Goal: Information Seeking & Learning: Learn about a topic

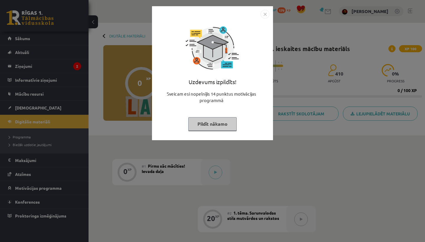
click at [230, 125] on button "Pildīt nākamo" at bounding box center [212, 124] width 48 height 14
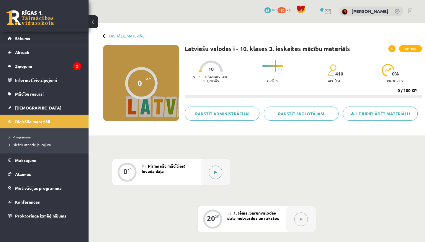
click at [213, 172] on button at bounding box center [215, 172] width 14 height 14
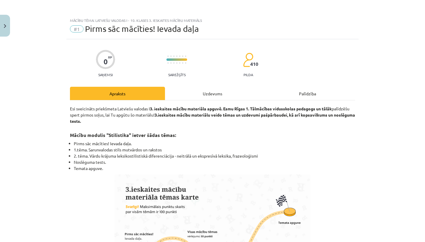
click at [226, 97] on div "Uzdevums" at bounding box center [212, 93] width 95 height 13
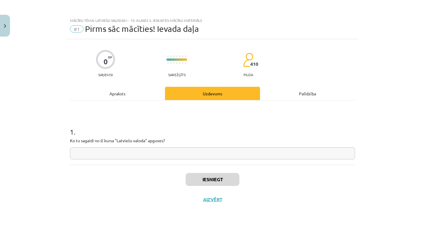
click at [179, 147] on input "text" at bounding box center [212, 153] width 285 height 12
type input "********"
click at [231, 181] on button "Iesniegt" at bounding box center [212, 179] width 54 height 13
click at [222, 183] on button "Iesniegt" at bounding box center [212, 179] width 54 height 13
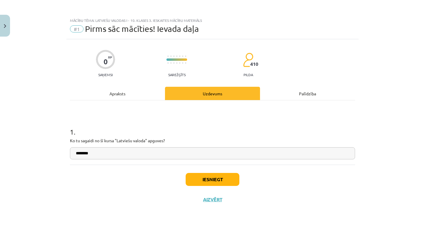
click at [222, 183] on button "Iesniegt" at bounding box center [212, 179] width 54 height 13
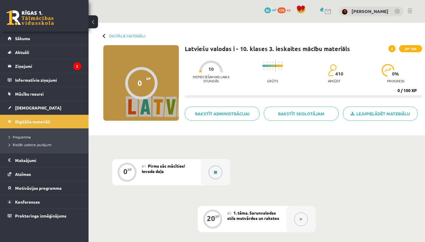
click at [216, 176] on button at bounding box center [215, 172] width 14 height 14
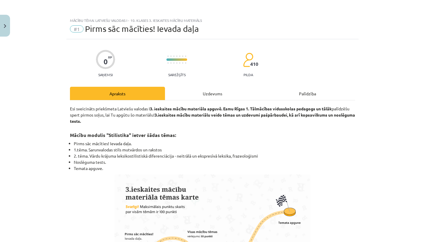
click at [228, 96] on div "Uzdevums" at bounding box center [212, 93] width 95 height 13
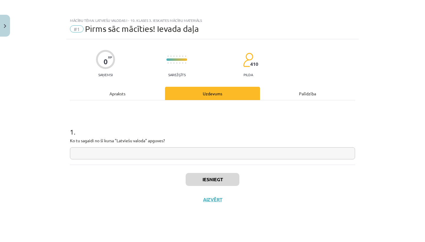
click at [208, 151] on input "text" at bounding box center [212, 153] width 285 height 12
type input "*********"
click at [211, 180] on button "Iesniegt" at bounding box center [212, 179] width 54 height 13
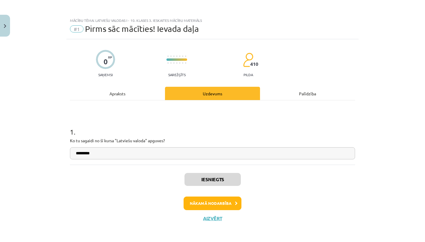
click at [214, 199] on button "Nākamā nodarbība" at bounding box center [212, 203] width 58 height 14
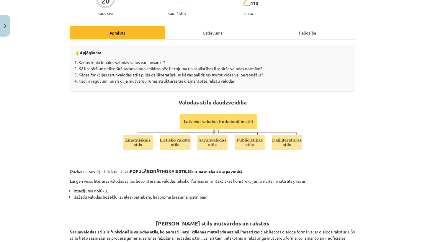
scroll to position [62, 0]
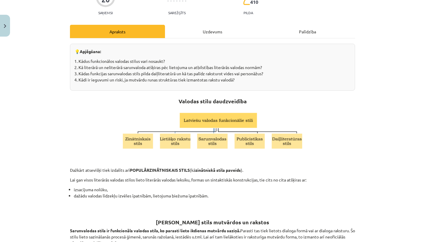
click at [214, 29] on div "Uzdevums" at bounding box center [212, 31] width 95 height 13
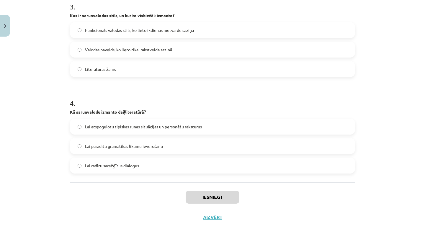
scroll to position [104, 0]
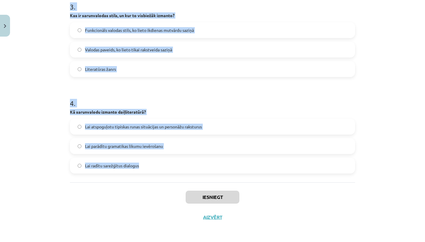
drag, startPoint x: 69, startPoint y: 124, endPoint x: 266, endPoint y: 176, distance: 203.6
copy form "Kādas ir galvenās sarunvalodas stila iezīmes attiecībā uz teikumu struktūru? Te…"
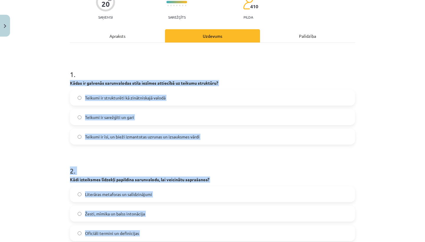
scroll to position [30, 0]
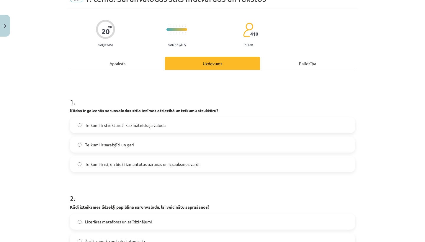
click at [175, 164] on span "Teikumi ir īsi, un bieži izmantotas uzrunas un izsauksmes vārdi" at bounding box center [142, 164] width 114 height 6
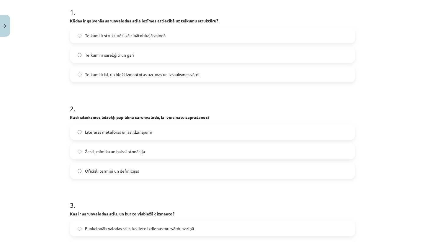
scroll to position [122, 0]
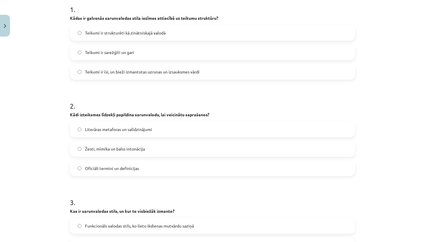
click at [215, 153] on label "Žesti, mīmika un balss intonācija" at bounding box center [212, 148] width 284 height 15
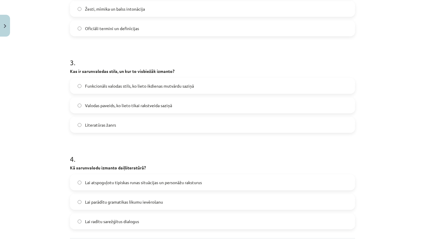
scroll to position [267, 0]
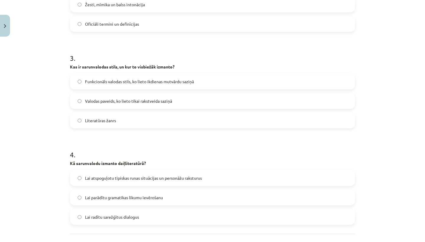
click at [288, 82] on label "Funkcionāls valodas stils, ko lieto ikdienas mutvārdu saziņā" at bounding box center [212, 81] width 284 height 15
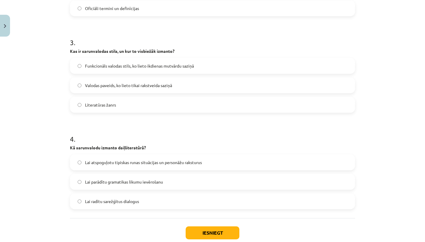
scroll to position [282, 0]
click at [224, 163] on label "Lai atspoguļotu tipiskas runas situācijas un personāžu raksturus" at bounding box center [212, 161] width 284 height 15
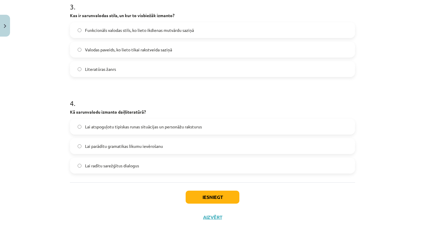
scroll to position [319, 0]
click at [224, 197] on button "Iesniegt" at bounding box center [212, 196] width 54 height 13
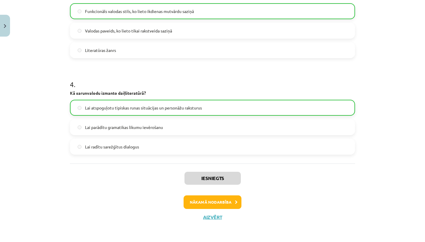
click at [217, 206] on button "Nākamā nodarbība" at bounding box center [212, 202] width 58 height 14
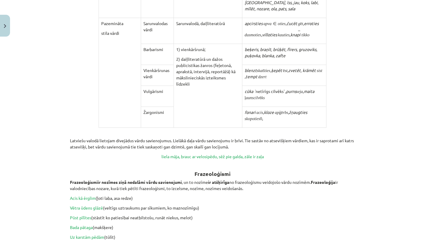
scroll to position [15, 0]
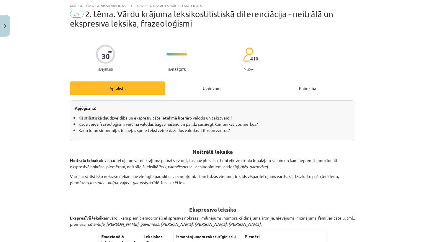
click at [191, 88] on div "Uzdevums" at bounding box center [212, 87] width 95 height 13
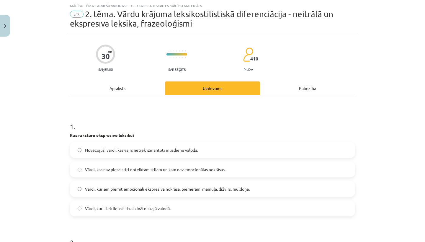
drag, startPoint x: 70, startPoint y: 136, endPoint x: 193, endPoint y: 216, distance: 147.0
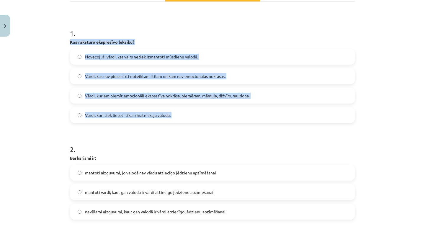
scroll to position [108, 0]
click at [199, 147] on h1 "2 ." at bounding box center [212, 143] width 285 height 18
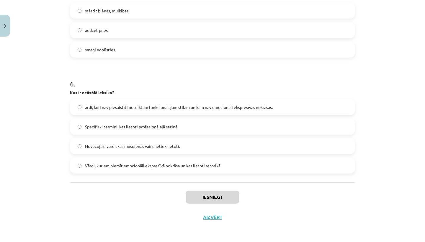
scroll to position [137, 0]
drag, startPoint x: 70, startPoint y: 42, endPoint x: 236, endPoint y: 164, distance: 206.0
copy form "Kas raksturo ekspresīvo leksiku? Novecojuši vārdi, kas vairs netiek izmantoti m…"
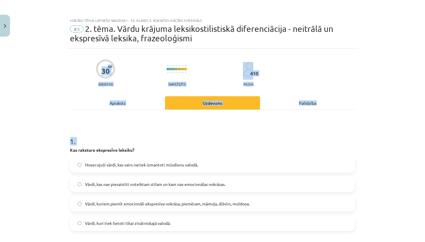
scroll to position [0, 0]
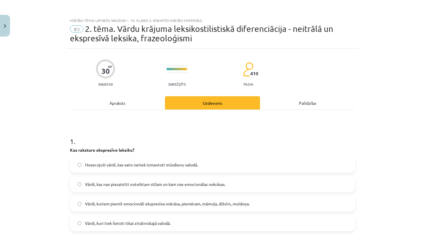
click at [262, 205] on label "Vārdi, kuriem piemīt emocionāli ekspresīva nokrāsa, piemēram, māmuļa, dižvīrs, …" at bounding box center [212, 203] width 284 height 15
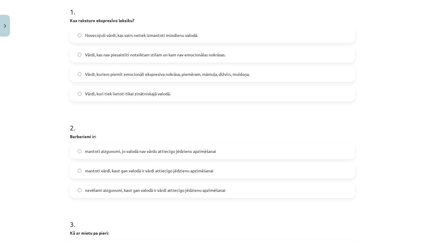
scroll to position [163, 0]
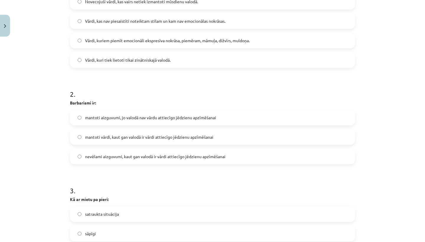
click at [288, 141] on label "mantoti vārdi, kaut gan valodā ir vārdi attiecīgo jēdzienu apzīmēšanai" at bounding box center [212, 136] width 284 height 15
click at [249, 154] on label "nevēlami aizguvumi, kaut gan valodā ir vārdi attiecīgo jēdzienu apzīmēšanai" at bounding box center [212, 156] width 284 height 15
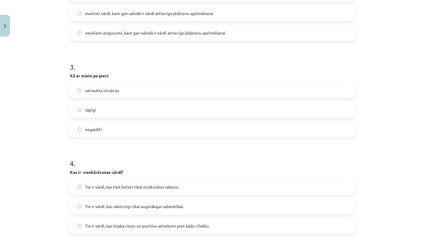
scroll to position [291, 0]
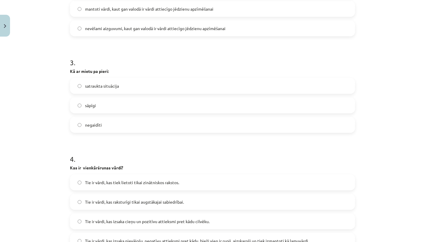
click at [239, 126] on label "negaidīti" at bounding box center [212, 124] width 284 height 15
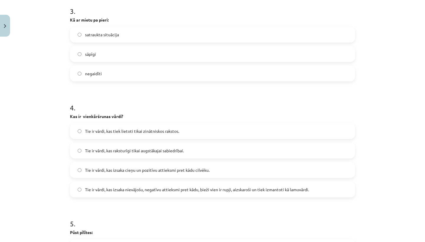
scroll to position [343, 0]
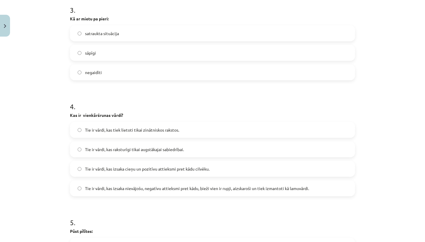
click at [344, 0] on h1 "3 ." at bounding box center [212, 5] width 285 height 18
click at [267, 195] on div "Tie ir vārdi, kas izsaka nievājošu, negatīvu attieksmi pret kādu, bieži vien ir…" at bounding box center [212, 188] width 285 height 16
click at [269, 190] on span "Tie ir vārdi, kas izsaka nievājošu, negatīvu attieksmi pret kādu, bieži vien ir…" at bounding box center [197, 188] width 224 height 6
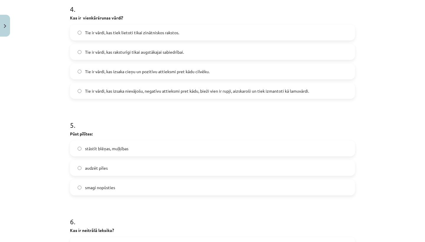
scroll to position [443, 0]
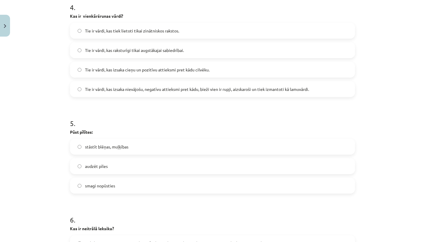
click at [276, 144] on label "stāstīt blēņas, muļķības" at bounding box center [212, 146] width 284 height 15
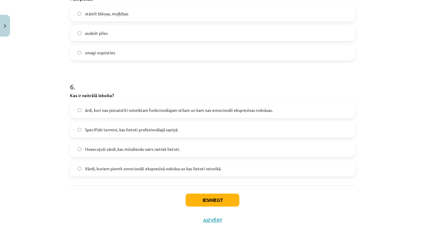
scroll to position [576, 0]
click at [267, 108] on span "ārdi, kuri nav piesaistīti noteiktam funkcionālajam stilam un kam nav emocionāl…" at bounding box center [179, 109] width 188 height 6
click at [227, 201] on button "Iesniegt" at bounding box center [212, 199] width 54 height 13
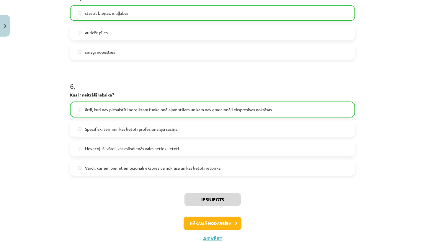
click at [230, 228] on button "Nākamā nodarbība" at bounding box center [212, 223] width 58 height 14
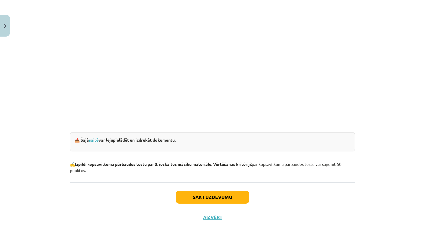
scroll to position [167, 0]
click at [223, 197] on button "Sākt uzdevumu" at bounding box center [212, 196] width 73 height 13
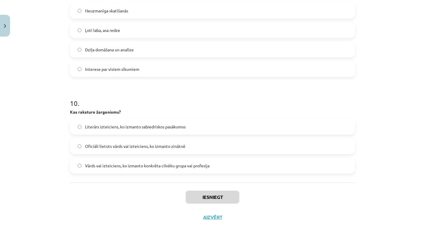
scroll to position [249, 0]
drag, startPoint x: 68, startPoint y: 123, endPoint x: 250, endPoint y: 241, distance: 217.1
click at [250, 241] on div "Mācību tēma: Latviešu valodas i - 10. klases 3. ieskaites mācību materiāls #4 N…" at bounding box center [212, 121] width 425 height 242
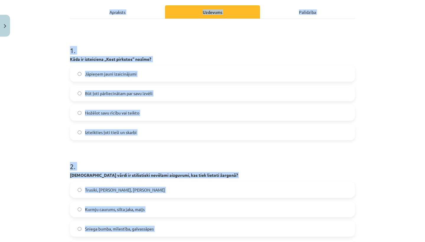
scroll to position [66, 0]
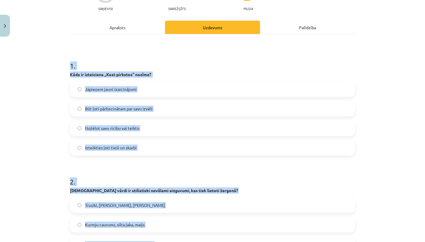
drag, startPoint x: 128, startPoint y: 182, endPoint x: 100, endPoint y: 58, distance: 126.3
copy form "1 . Kāda ir izteiciena „Kost pirkstos” nozīme? Jāpieņem jauni izaicinājumi Būt …"
click at [421, 151] on div "Mācību tēma: Latviešu valodas i - 10. klases 3. ieskaites mācību materiāls #4 N…" at bounding box center [212, 121] width 425 height 242
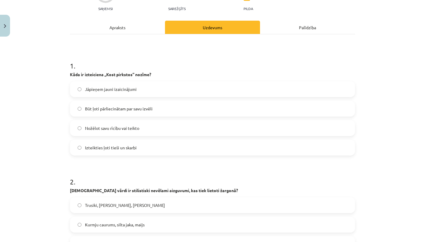
click at [204, 134] on label "Nožēlot savu rīcību vai teikto" at bounding box center [212, 128] width 284 height 15
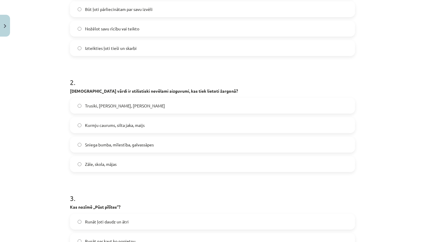
scroll to position [166, 0]
click at [219, 103] on label "Trusiki, plinte, kuhņa" at bounding box center [212, 104] width 284 height 15
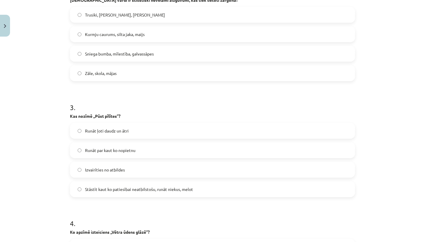
scroll to position [257, 0]
click at [241, 189] on label "Stāstīt kaut ko patiesībai neatbilstošu, runāt niekus, melot" at bounding box center [212, 188] width 284 height 15
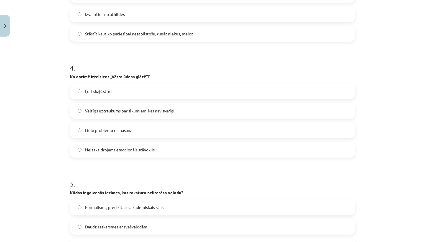
scroll to position [414, 0]
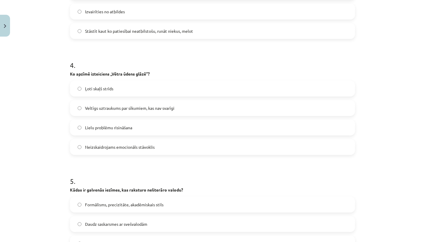
click at [250, 101] on label "Veltīgs uztraukums par sīkumiem, kas nav svarīgi" at bounding box center [212, 108] width 284 height 15
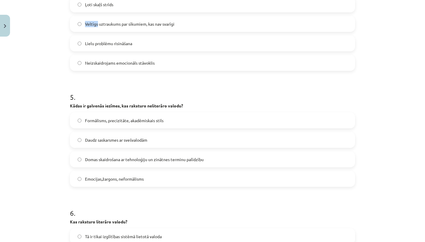
scroll to position [499, 0]
click at [237, 183] on label "Emocijas,žargons, neformālisms" at bounding box center [212, 177] width 284 height 15
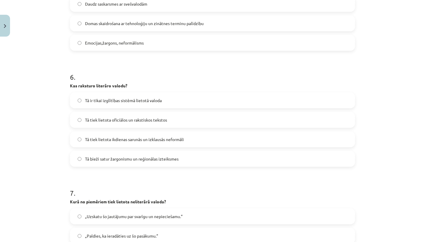
scroll to position [634, 0]
click at [232, 124] on label "Tā tiek lietota oficiālos un rakstiskos tekstos" at bounding box center [212, 120] width 284 height 15
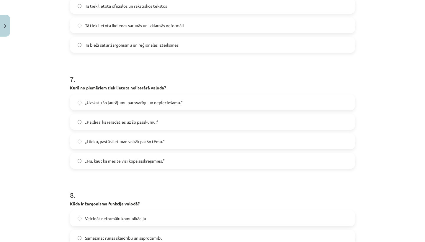
scroll to position [751, 0]
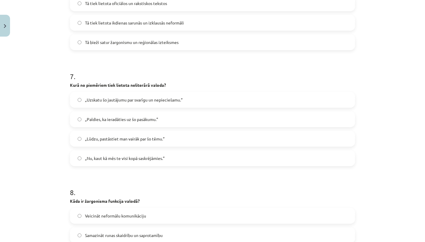
click at [217, 155] on label "„Nu, kaut kā mēs te visi kopā saskrējāmies.”" at bounding box center [212, 158] width 284 height 15
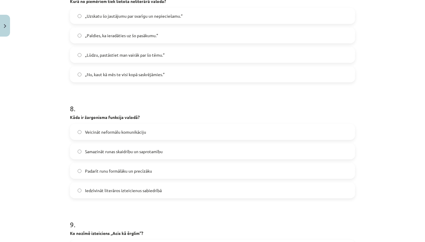
scroll to position [835, 0]
click at [272, 132] on label "Veicināt neformālu komunikāciju" at bounding box center [212, 131] width 284 height 15
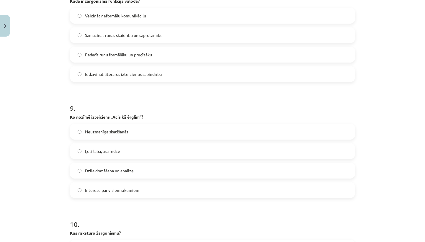
scroll to position [972, 0]
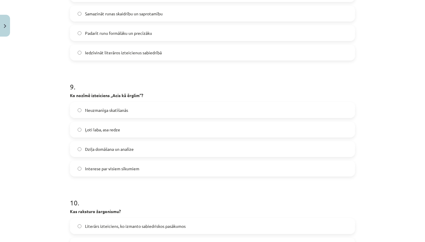
click at [264, 134] on label "Ļoti laba, asa redze" at bounding box center [212, 129] width 284 height 15
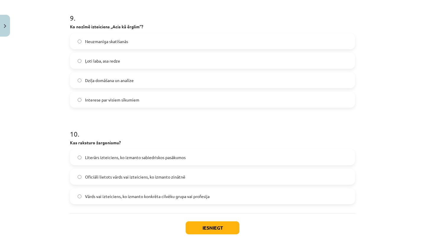
scroll to position [1045, 0]
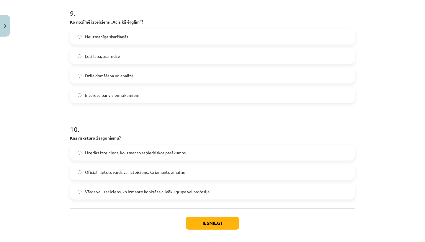
click at [255, 193] on label "Vārds vai izteiciens, ko izmanto konkrēta cilvēku grupa vai profesija" at bounding box center [212, 191] width 284 height 15
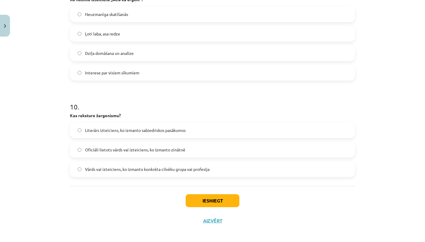
scroll to position [1071, 0]
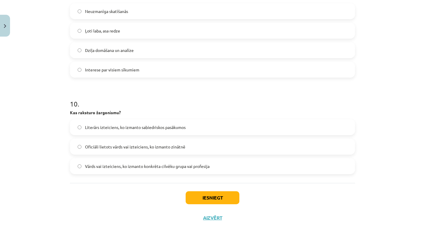
click at [225, 198] on button "Iesniegt" at bounding box center [212, 197] width 54 height 13
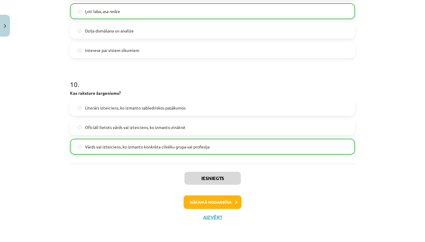
scroll to position [1091, 0]
click at [229, 208] on button "Nākamā nodarbība" at bounding box center [212, 202] width 58 height 14
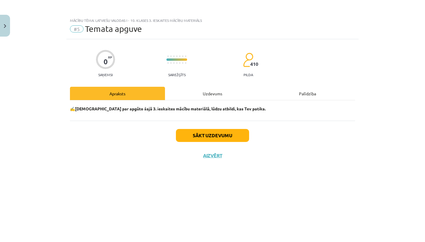
click at [236, 130] on button "Sākt uzdevumu" at bounding box center [212, 135] width 73 height 13
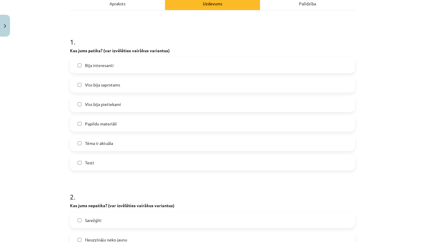
scroll to position [91, 0]
click at [217, 83] on label "Viss bija saprotams" at bounding box center [212, 84] width 284 height 15
click at [206, 98] on label "Viss bija pietiekami" at bounding box center [212, 103] width 284 height 15
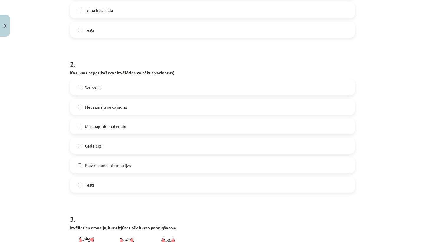
scroll to position [224, 0]
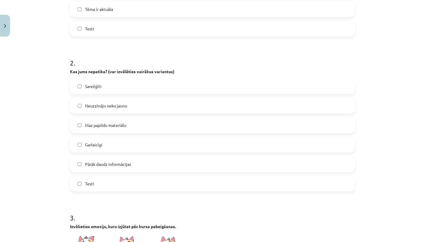
click at [156, 83] on label "Sarežģīti" at bounding box center [212, 86] width 284 height 15
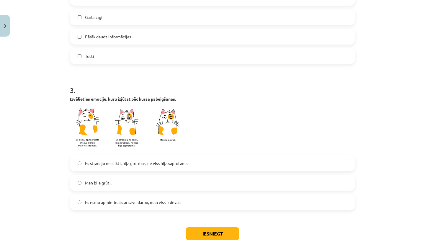
scroll to position [355, 0]
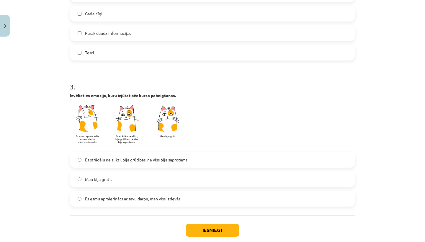
click at [213, 161] on label "Es strādāju ne slikti, bija grūtības, ne viss bija saprotams." at bounding box center [212, 159] width 284 height 15
click at [204, 195] on label "Es esmu apmierināts ar savu darbu, man viss izdevās." at bounding box center [212, 198] width 284 height 15
click at [196, 226] on button "Iesniegt" at bounding box center [212, 229] width 54 height 13
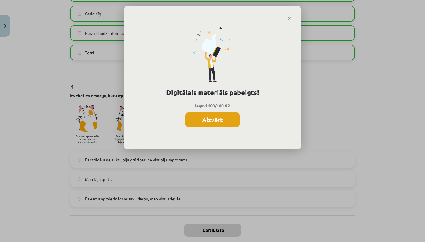
click at [203, 119] on button "Aizvērt" at bounding box center [212, 119] width 54 height 15
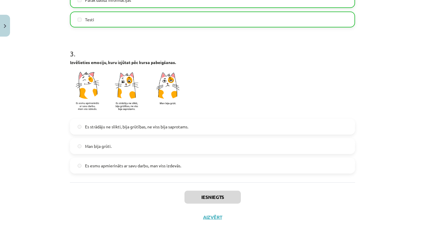
scroll to position [389, 0]
click at [211, 216] on button "Aizvērt" at bounding box center [212, 217] width 22 height 6
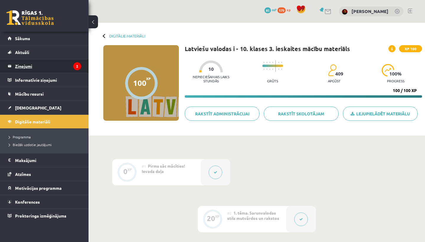
click at [60, 64] on legend "Ziņojumi 2" at bounding box center [48, 66] width 66 height 14
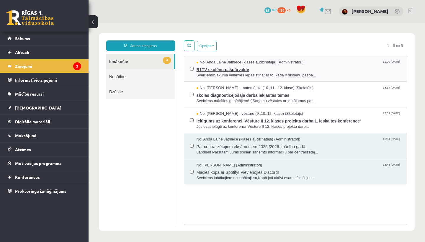
click at [263, 65] on span "R1TV skolēnu pašpārvalde" at bounding box center [298, 68] width 205 height 7
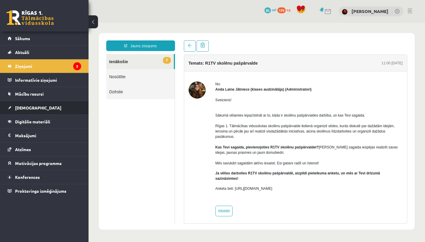
click at [87, 106] on li "Ieskaites Neizpildītās Izlabotās" at bounding box center [44, 108] width 88 height 14
click at [76, 108] on link "[DEMOGRAPHIC_DATA]" at bounding box center [44, 108] width 73 height 14
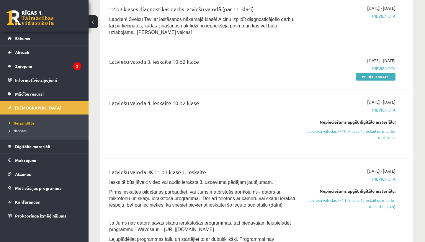
scroll to position [79, 0]
click at [378, 137] on link "Latviešu valodas I - 10. klases 4. ieskaites mācību materiāls" at bounding box center [350, 135] width 89 height 12
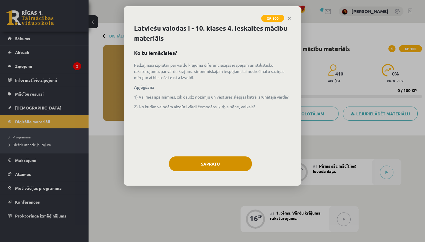
click at [223, 157] on button "Sapratu" at bounding box center [210, 163] width 83 height 15
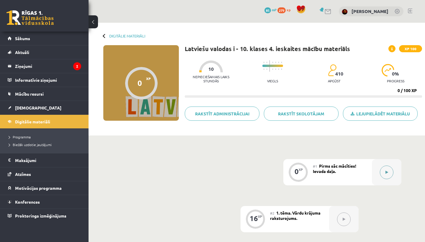
click at [389, 170] on button at bounding box center [386, 172] width 14 height 14
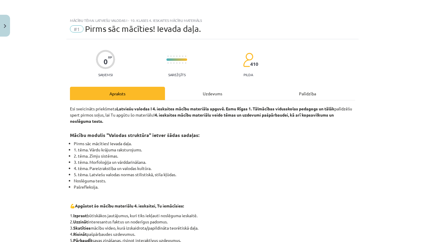
click at [226, 96] on div "Uzdevums" at bounding box center [212, 93] width 95 height 13
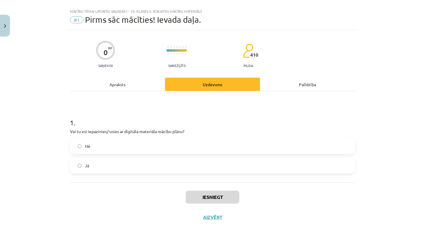
click at [126, 168] on label "Jā" at bounding box center [212, 165] width 284 height 15
click at [193, 191] on button "Iesniegt" at bounding box center [212, 196] width 54 height 13
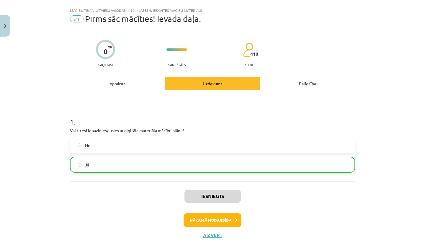
click at [221, 218] on button "Nākamā nodarbība" at bounding box center [212, 220] width 58 height 14
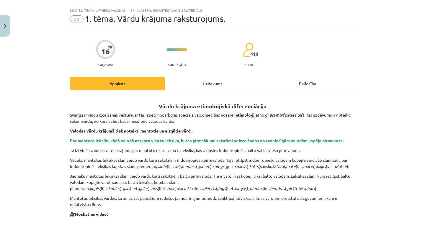
scroll to position [15, 0]
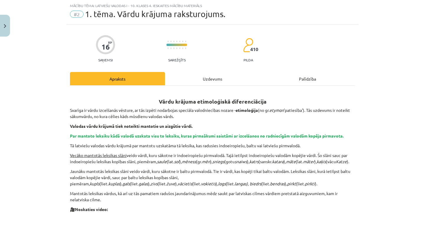
click at [216, 84] on div "Uzdevums" at bounding box center [212, 78] width 95 height 13
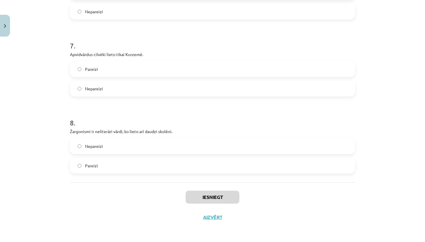
scroll to position [105, 0]
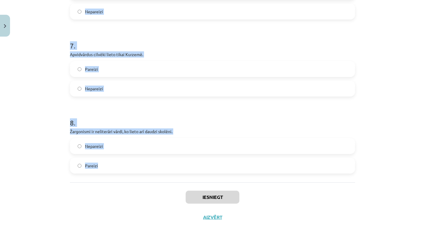
drag, startPoint x: 70, startPoint y: 126, endPoint x: 283, endPoint y: 168, distance: 217.8
copy form "Žargonismi ir literāri vārdi ar izteiktu negatīvu nokrāsu, ko lieto noteikti sa…"
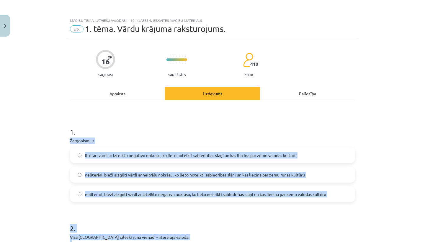
scroll to position [0, 0]
click at [360, 111] on div "Mācību tēma: Latviešu valodas i - 10. klases 4. ieskaites mācību materiāls #2 1…" at bounding box center [212, 121] width 425 height 242
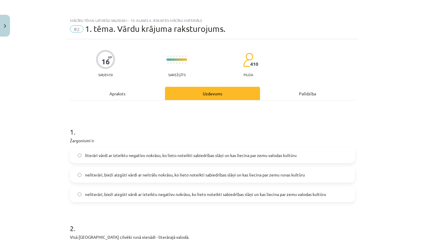
click at [296, 195] on span "neliterāri, bieži aizgūti vārdi ar izteiktu negatīvu nokrāsu, ko lieto noteikti…" at bounding box center [205, 194] width 241 height 6
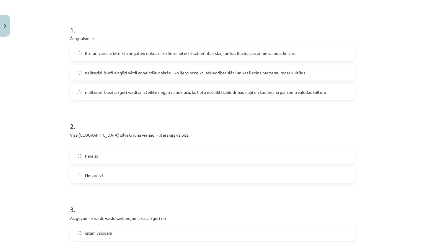
scroll to position [103, 0]
click at [256, 173] on label "Nepareizi" at bounding box center [212, 174] width 284 height 15
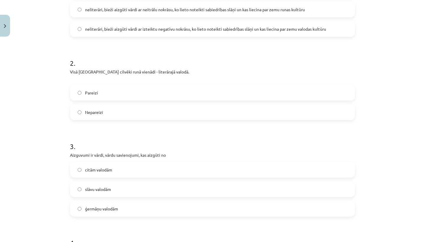
scroll to position [167, 0]
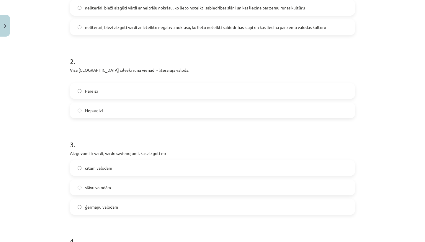
click at [248, 170] on label "citām valodām" at bounding box center [212, 167] width 284 height 15
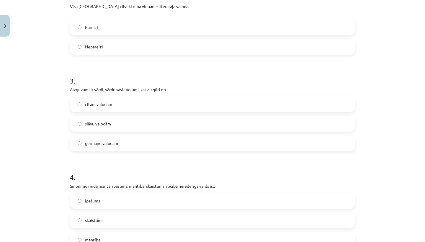
scroll to position [231, 0]
click at [239, 126] on label "slāvu valodām" at bounding box center [212, 123] width 284 height 15
click at [222, 97] on label "citām valodām" at bounding box center [212, 103] width 284 height 15
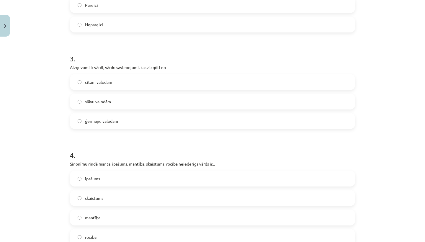
scroll to position [253, 0]
click at [219, 199] on label "skaistums" at bounding box center [212, 197] width 284 height 15
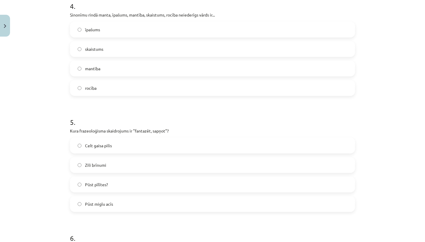
scroll to position [403, 0]
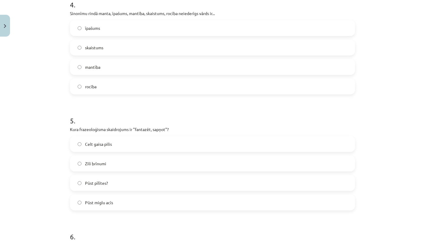
click at [262, 159] on label "Zili brīnumi" at bounding box center [212, 163] width 284 height 15
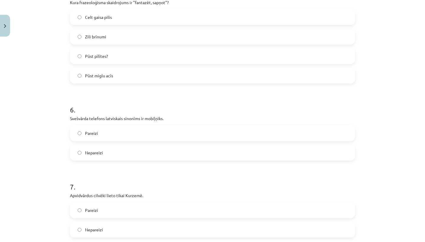
scroll to position [529, 0]
click at [241, 129] on label "Pareizi" at bounding box center [212, 133] width 284 height 15
click at [237, 147] on label "Nepareizi" at bounding box center [212, 153] width 284 height 15
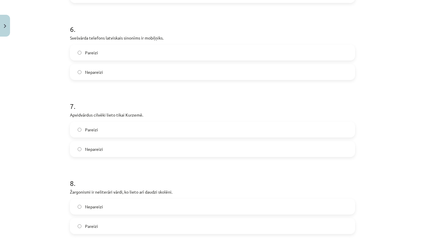
scroll to position [613, 0]
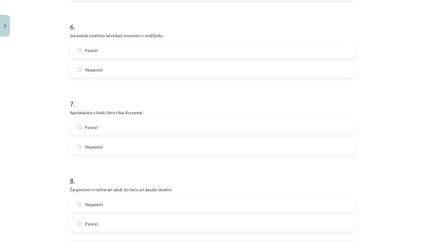
click at [239, 139] on div "Nepareizi" at bounding box center [212, 147] width 285 height 16
click at [273, 146] on label "Nepareizi" at bounding box center [212, 146] width 284 height 15
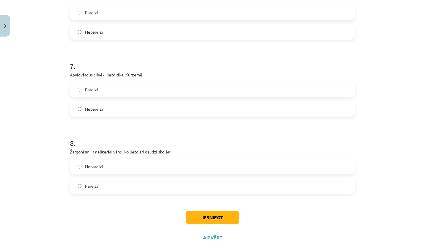
scroll to position [653, 0]
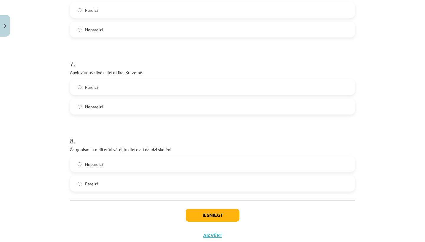
click at [257, 180] on label "Pareizi" at bounding box center [212, 183] width 284 height 15
click at [224, 217] on button "Iesniegt" at bounding box center [212, 214] width 54 height 13
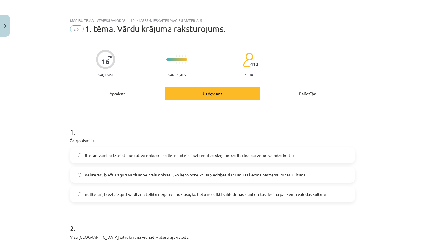
scroll to position [0, 0]
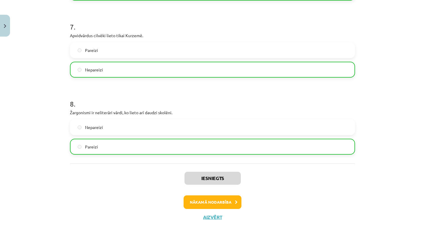
click at [234, 198] on button "Nākamā nodarbība" at bounding box center [212, 202] width 58 height 14
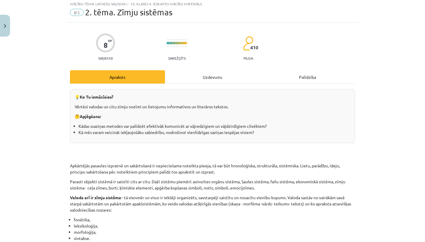
scroll to position [15, 0]
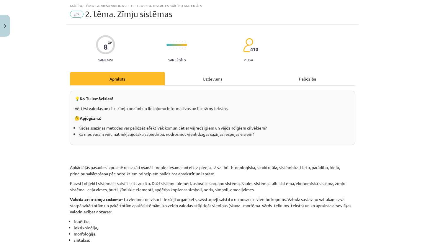
click at [214, 77] on div "Uzdevums" at bounding box center [212, 78] width 95 height 13
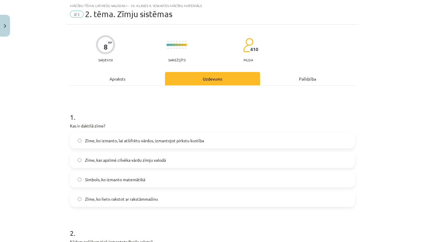
click at [70, 126] on p "Kas ir daktilā zīme?" at bounding box center [212, 126] width 285 height 6
click at [70, 127] on p "Kas ir daktilā zīme?" at bounding box center [212, 126] width 285 height 6
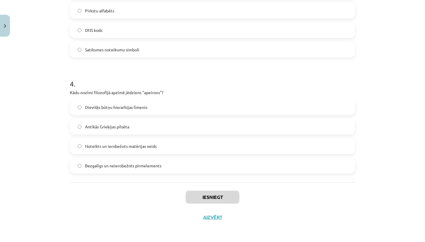
scroll to position [227, 0]
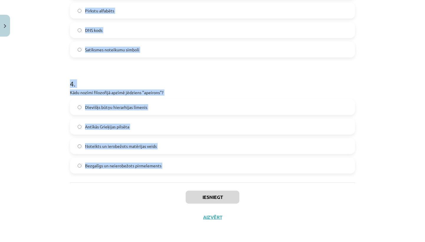
drag, startPoint x: 68, startPoint y: 123, endPoint x: 182, endPoint y: 169, distance: 123.5
copy form "Kas ir daktilā zīme? Zīme, ko izmanto, lai atšifrētu vārdus, izmantojot pirkstu…"
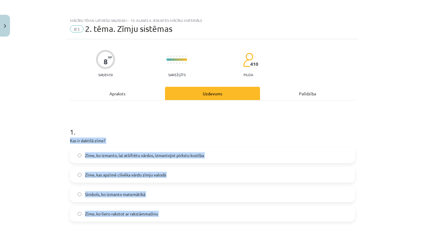
scroll to position [0, 0]
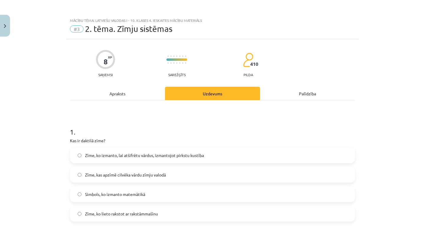
click at [288, 157] on label "Zīme, ko izmanto, lai atšifrētu vārdus, izmantojot pirkstu kustība" at bounding box center [212, 155] width 284 height 15
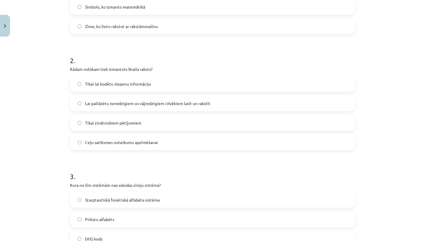
scroll to position [205, 0]
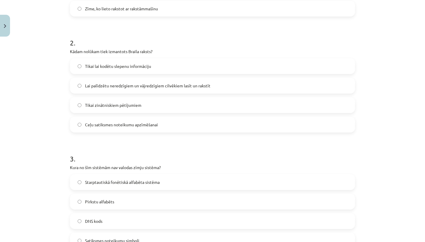
click at [309, 78] on label "Lai palīdzētu neredzīgiem un vājredzīgiem cilvēkiem lasīt un rakstīt" at bounding box center [212, 85] width 284 height 15
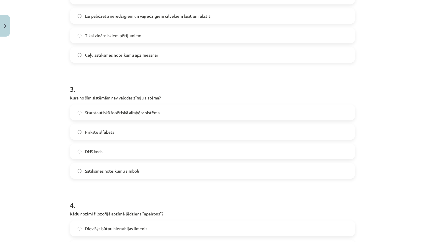
scroll to position [275, 0]
click at [296, 143] on div "DNS kods" at bounding box center [212, 151] width 285 height 16
click at [295, 146] on label "DNS kods" at bounding box center [212, 150] width 284 height 15
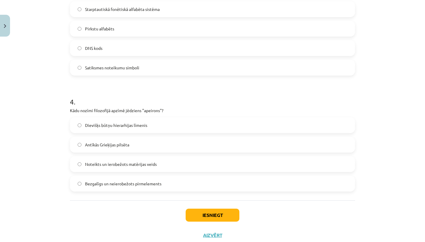
scroll to position [382, 0]
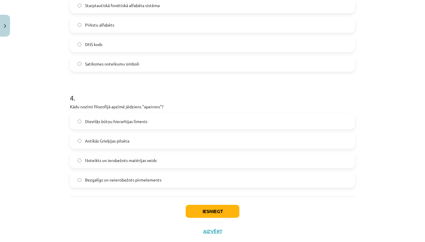
click at [204, 180] on label "Bezgalīgs un neierobežots pirmelements" at bounding box center [212, 179] width 284 height 15
click at [211, 210] on button "Iesniegt" at bounding box center [212, 211] width 54 height 13
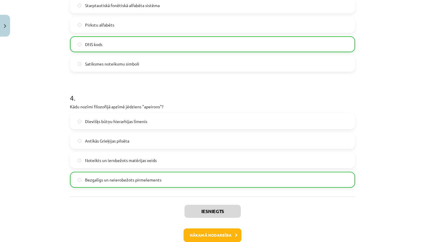
click at [221, 237] on button "Nākamā nodarbība" at bounding box center [212, 235] width 58 height 14
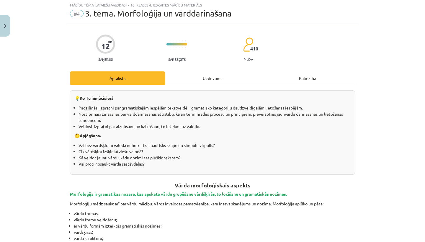
scroll to position [15, 0]
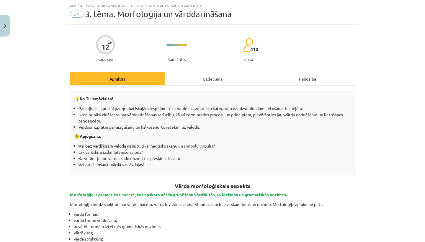
click at [229, 80] on div "Uzdevums" at bounding box center [212, 78] width 95 height 13
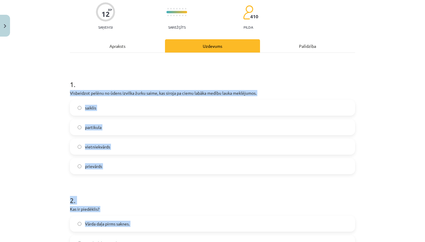
drag, startPoint x: 70, startPoint y: 125, endPoint x: 125, endPoint y: 241, distance: 128.6
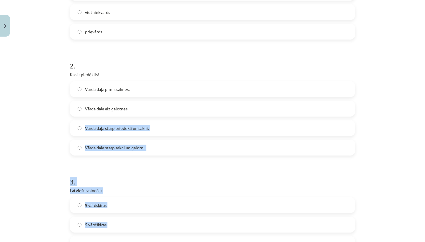
drag, startPoint x: 125, startPoint y: 241, endPoint x: 169, endPoint y: 241, distance: 43.6
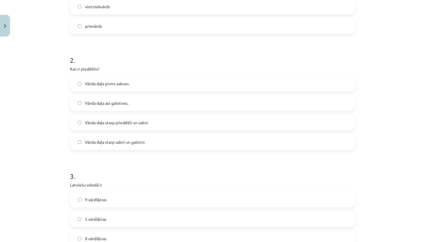
click at [42, 113] on div "Mācību tēma: Latviešu valodas i - 10. klases 4. ieskaites mācību materiāls #4 3…" at bounding box center [212, 121] width 425 height 242
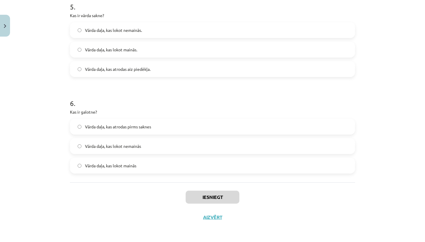
scroll to position [244, 0]
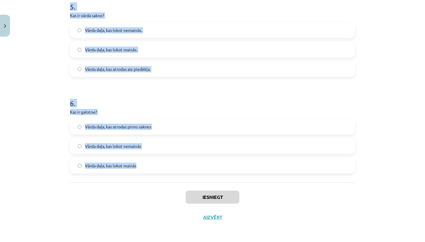
drag, startPoint x: 70, startPoint y: 135, endPoint x: 165, endPoint y: 165, distance: 99.4
copy form "Visbeidzot pelēnu no ūdens izvilka žurku saime, kas siroja pa ciemu labāka medī…"
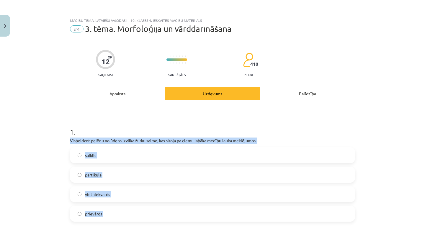
scroll to position [0, 0]
click at [363, 97] on div "Mācību tēma: Latviešu valodas i - 10. klases 4. ieskaites mācību materiāls #4 3…" at bounding box center [212, 121] width 425 height 242
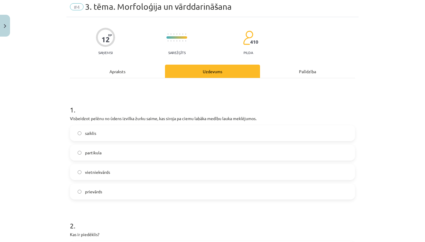
scroll to position [25, 0]
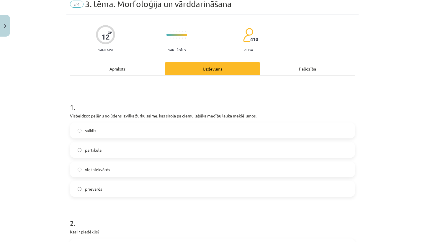
click at [339, 123] on label "saiklis" at bounding box center [212, 130] width 284 height 15
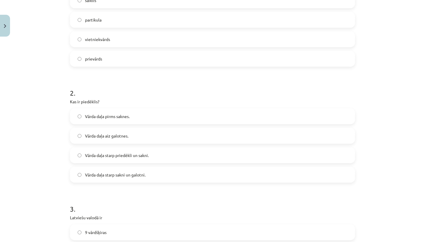
scroll to position [155, 0]
click at [226, 170] on label "Vārda daļa starp sakni un galotni." at bounding box center [212, 174] width 284 height 15
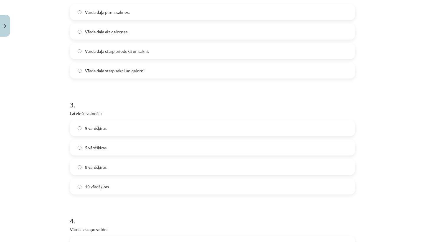
scroll to position [261, 0]
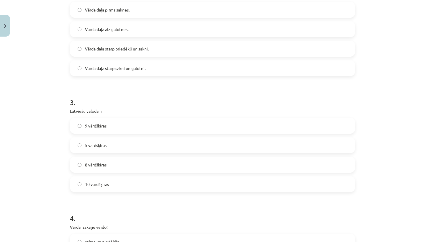
click at [228, 165] on label "8 vārdšķiras" at bounding box center [212, 164] width 284 height 15
click at [225, 118] on label "9 vārdšķiras" at bounding box center [212, 125] width 284 height 15
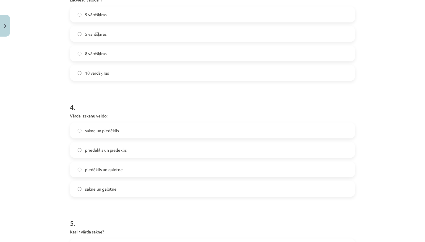
scroll to position [373, 0]
click at [225, 163] on label "piedēklis un galotne" at bounding box center [212, 168] width 284 height 15
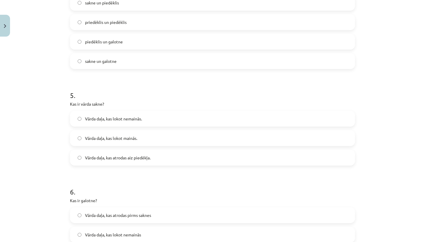
scroll to position [504, 0]
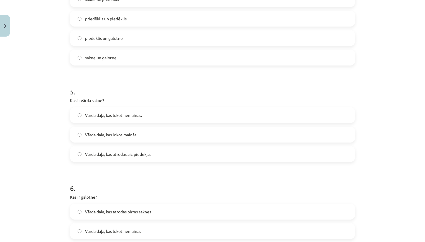
click at [245, 115] on label "Vārda daļa, kas lokot nemainās." at bounding box center [212, 115] width 284 height 15
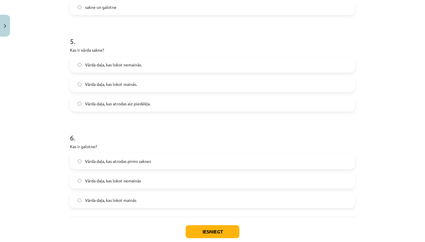
scroll to position [554, 0]
click at [287, 185] on label "Vārda daļa, kas lokot nemainās" at bounding box center [212, 180] width 284 height 15
click at [280, 194] on label "Vārda daļa, kas lokot mainās" at bounding box center [212, 199] width 284 height 15
click at [234, 229] on button "Iesniegt" at bounding box center [212, 231] width 54 height 13
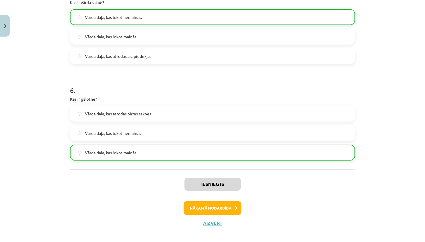
click at [232, 207] on button "Nākamā nodarbība" at bounding box center [212, 208] width 58 height 14
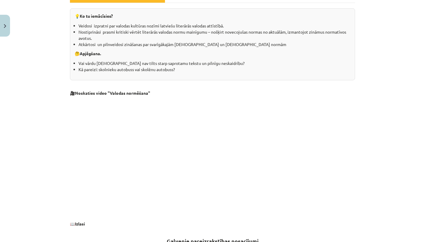
scroll to position [15, 0]
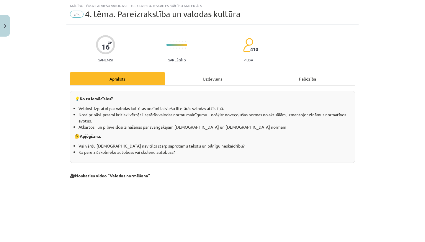
click at [209, 79] on div "Uzdevums" at bounding box center [212, 78] width 95 height 13
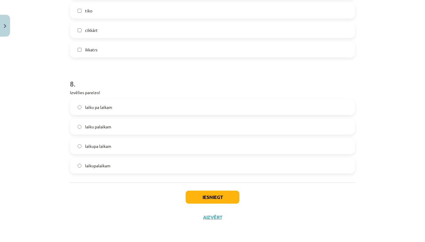
scroll to position [254, 0]
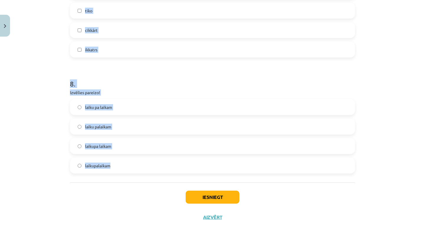
drag, startPoint x: 70, startPoint y: 127, endPoint x: 132, endPoint y: 166, distance: 73.4
copy form "Izvēlies pareizo! akordeoni akardeons akardions akordens 2 . Izvēlies vārda pār…"
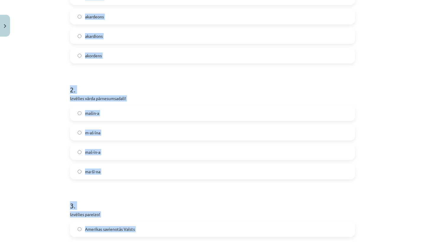
click at [382, 131] on div "Mācību tēma: Latviešu valodas i - 10. klases 4. ieskaites mācību materiāls #5 4…" at bounding box center [212, 121] width 425 height 242
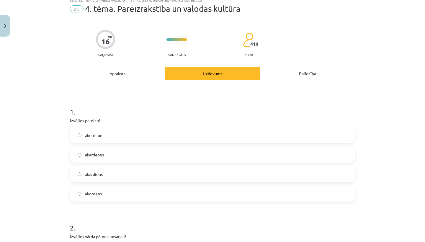
scroll to position [55, 0]
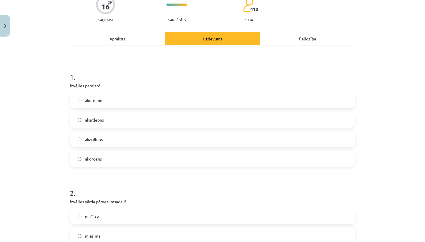
click at [315, 96] on label "akordeoni" at bounding box center [212, 100] width 284 height 15
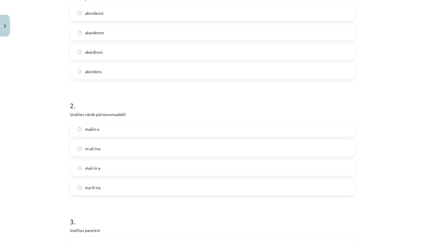
scroll to position [149, 0]
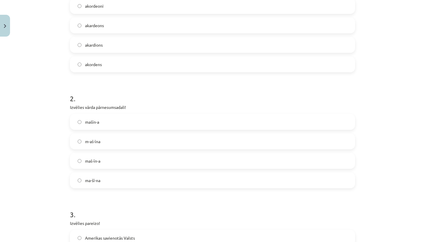
click at [239, 175] on label "ma-šī-na" at bounding box center [212, 180] width 284 height 15
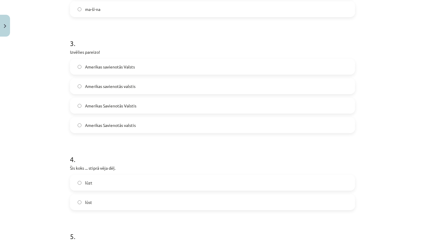
scroll to position [333, 0]
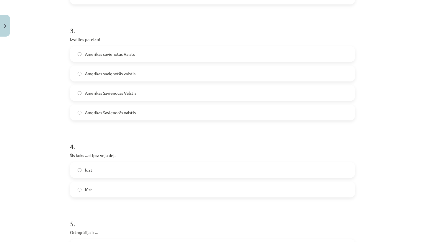
click at [239, 95] on label "Amerikas Savienotās Valstis" at bounding box center [212, 93] width 284 height 15
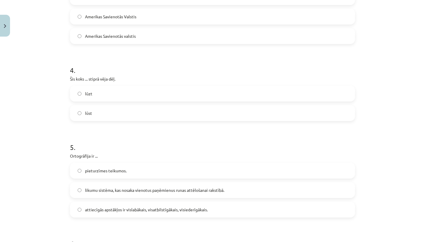
scroll to position [412, 0]
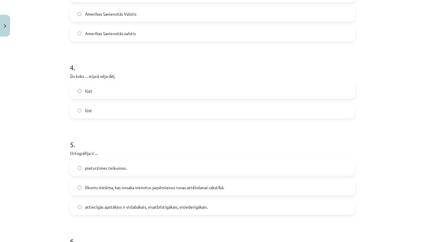
click at [251, 93] on label "lūzt" at bounding box center [212, 90] width 284 height 15
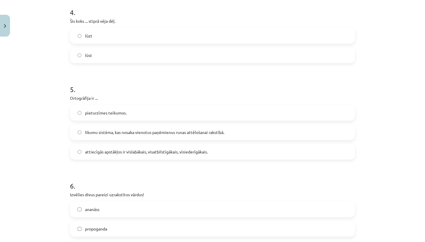
scroll to position [469, 0]
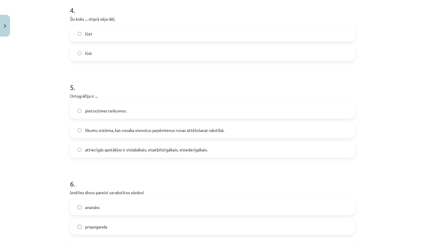
click at [267, 110] on label "pieturzīmes teikumos." at bounding box center [212, 110] width 284 height 15
click at [275, 129] on label "likumu sistēma, kas nosaka vienotus paņēmienus runas attēlošanai rakstībā." at bounding box center [212, 130] width 284 height 15
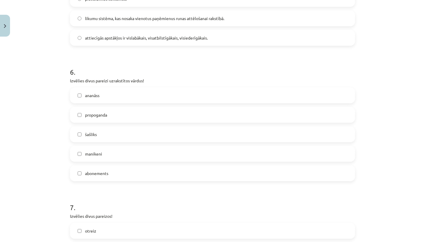
scroll to position [581, 0]
click at [280, 98] on label "ananāss" at bounding box center [212, 95] width 284 height 15
click at [270, 117] on label "propoganda" at bounding box center [212, 114] width 284 height 15
click at [239, 96] on label "ananāss" at bounding box center [212, 95] width 284 height 15
click at [183, 170] on label "abonements" at bounding box center [212, 172] width 284 height 15
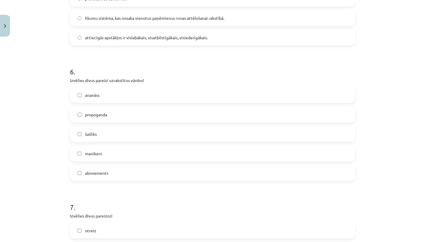
click at [207, 92] on label "ananāss" at bounding box center [212, 95] width 284 height 15
click at [197, 111] on label "propoganda" at bounding box center [212, 114] width 284 height 15
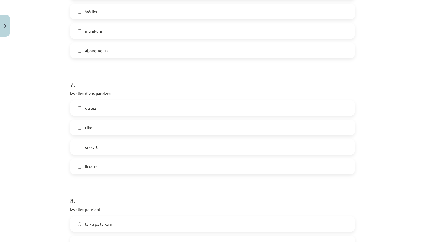
scroll to position [704, 0]
click at [197, 111] on label "otreiz" at bounding box center [212, 107] width 284 height 15
click at [197, 165] on label "ikkatrs" at bounding box center [212, 166] width 284 height 15
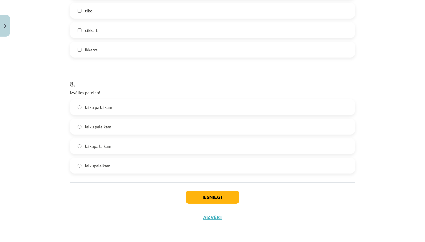
scroll to position [821, 0]
click at [238, 106] on label "laiku pa laikam" at bounding box center [212, 107] width 284 height 15
click at [208, 198] on button "Iesniegt" at bounding box center [212, 196] width 54 height 13
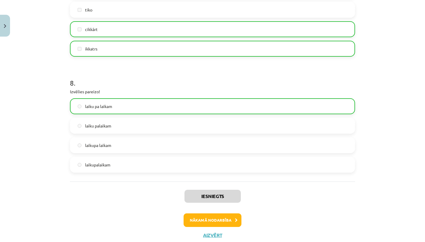
click at [201, 218] on button "Nākamā nodarbība" at bounding box center [212, 220] width 58 height 14
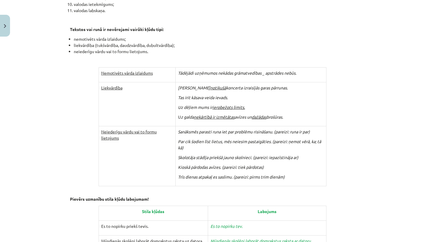
scroll to position [15, 0]
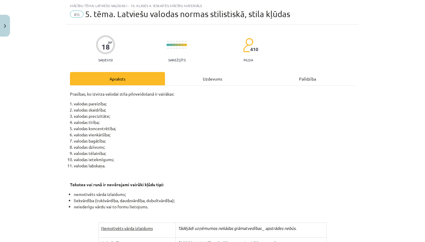
click at [216, 74] on div "Uzdevums" at bounding box center [212, 78] width 95 height 13
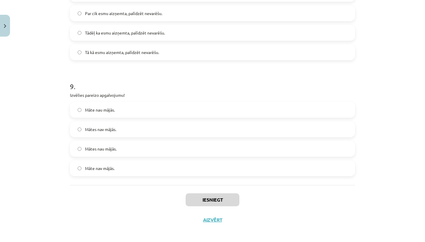
scroll to position [267, 0]
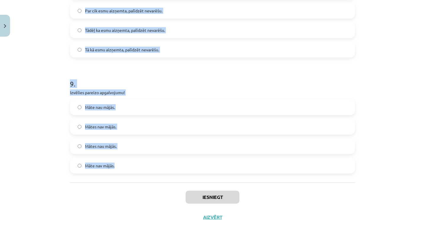
drag, startPoint x: 70, startPoint y: 126, endPoint x: 124, endPoint y: 162, distance: 65.3
click at [124, 163] on label "Māte nav mājās." at bounding box center [212, 165] width 284 height 15
copy form "Izvēlies pareizo variantu! Dažus gadus atpakaļ bij lietaina vasara. Dažus gadus…"
click at [124, 162] on label "Māte nav mājās." at bounding box center [212, 165] width 284 height 15
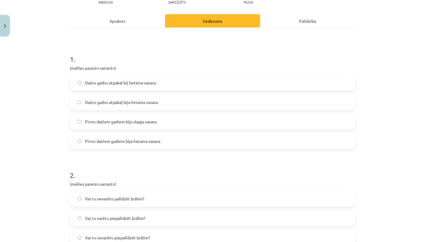
scroll to position [61, 0]
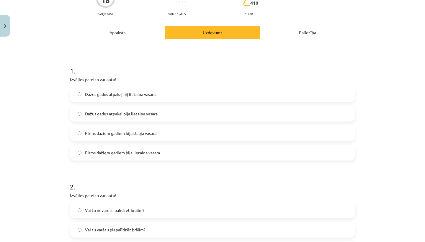
click at [213, 135] on label "Pirms dažiem gadiem bija slapja vasara." at bounding box center [212, 133] width 284 height 15
click at [208, 149] on label "Pirms dažiem gadiem bija lietaina vasara." at bounding box center [212, 152] width 284 height 15
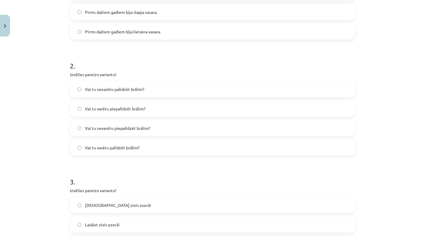
scroll to position [185, 0]
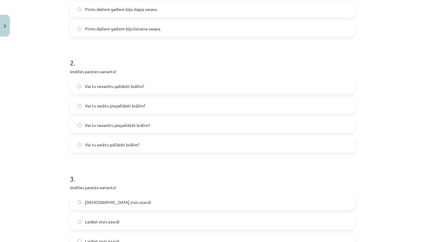
click at [236, 142] on label "Vai tu varētu palīdzēt brālim?" at bounding box center [212, 144] width 284 height 15
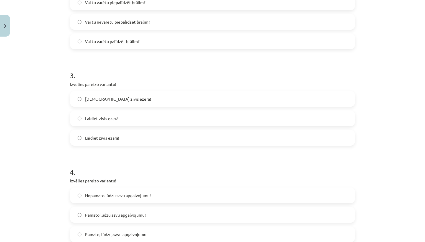
scroll to position [290, 0]
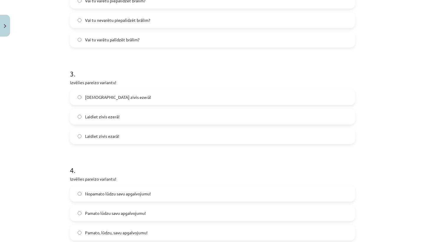
click at [255, 111] on label "Laidiet zivis ezerā!" at bounding box center [212, 116] width 284 height 15
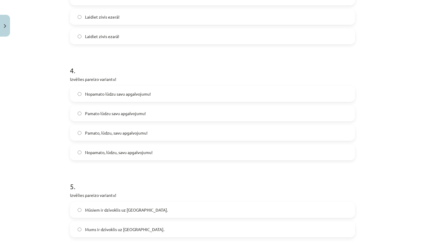
scroll to position [390, 0]
click at [280, 138] on label "Pamato, lūdzu, savu apgalvojumu!" at bounding box center [212, 132] width 284 height 15
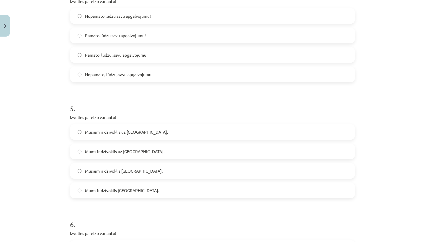
scroll to position [466, 0]
click at [200, 176] on label "Mūsiem ir dzīvoklis Liepu ielā." at bounding box center [212, 171] width 284 height 15
click at [194, 193] on label "Mums ir dzīvoklis Liepu ielā." at bounding box center [212, 191] width 284 height 15
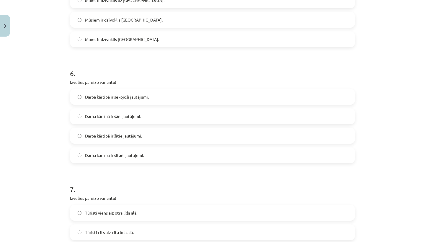
scroll to position [630, 0]
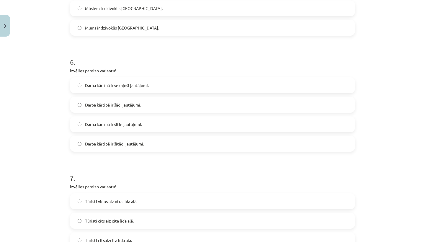
click at [223, 108] on label "Darba kārtībā ir šādi jautājumi." at bounding box center [212, 104] width 284 height 15
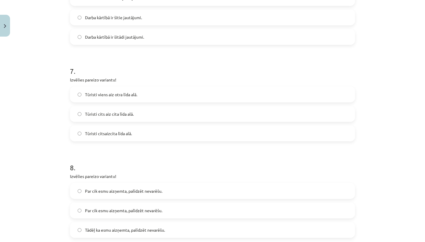
scroll to position [736, 0]
click at [238, 117] on label "Tūristi cits aiz cita līda alā." at bounding box center [212, 114] width 284 height 15
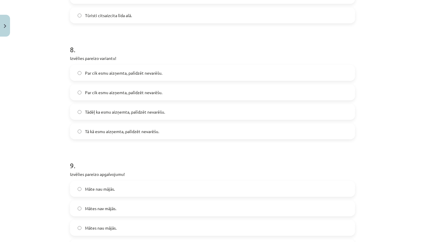
scroll to position [867, 0]
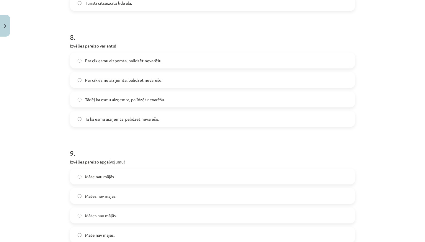
click at [239, 125] on label "Tā kā esmu aizņemta, palīdzēt nevarēšu." at bounding box center [212, 118] width 284 height 15
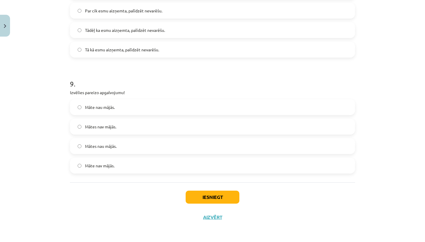
scroll to position [937, 0]
click at [225, 184] on div "Iesniegt Aizvērt" at bounding box center [212, 202] width 285 height 41
click at [221, 192] on button "Iesniegt" at bounding box center [212, 196] width 54 height 13
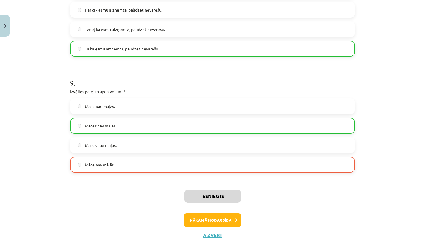
click at [221, 219] on button "Nākamā nodarbība" at bounding box center [212, 220] width 58 height 14
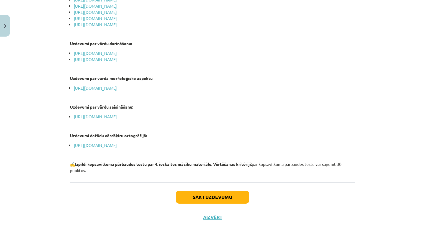
click at [231, 190] on button "Sākt uzdevumu" at bounding box center [212, 196] width 73 height 13
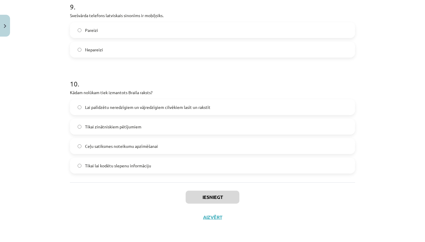
scroll to position [293, 0]
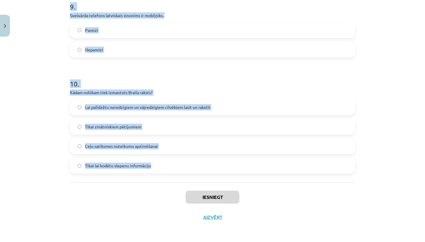
drag, startPoint x: 70, startPoint y: 125, endPoint x: 138, endPoint y: 169, distance: 81.4
copy form "Barbarismi ir mantoti vārdi, kaut gan valodā ir vārdi attiecīgo jēdzienu apzīmē…"
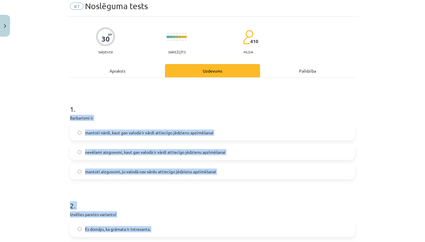
scroll to position [14, 0]
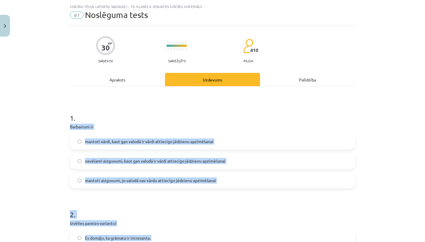
click at [345, 118] on h1 "1 ." at bounding box center [212, 112] width 285 height 18
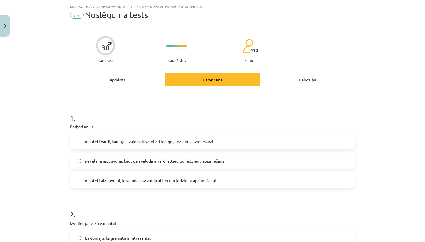
click at [282, 164] on label "nevēlami aizguvumi, kaut gan valodā ir vārdi attiecīgo jēdzienu apzīmēšanai" at bounding box center [212, 160] width 284 height 15
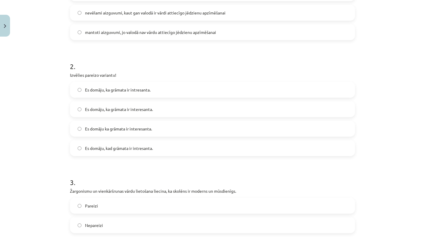
scroll to position [175, 0]
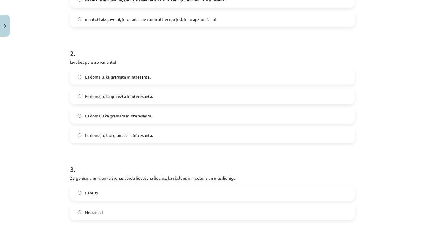
click at [193, 78] on label "Es domāju, ka grāmata ir intresanta." at bounding box center [212, 76] width 284 height 15
click at [179, 94] on label "Es domāju, ka grāmata ir interesanta." at bounding box center [212, 96] width 284 height 15
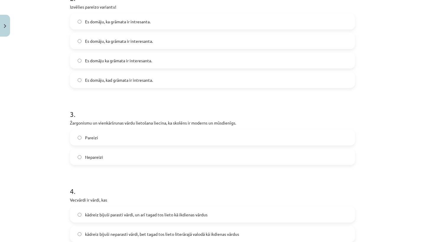
scroll to position [231, 0]
click at [232, 153] on label "Nepareizi" at bounding box center [212, 156] width 284 height 15
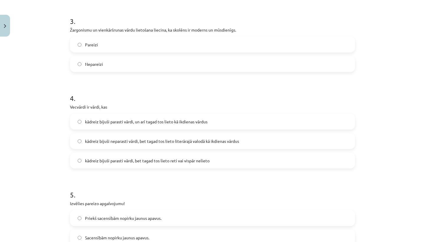
scroll to position [324, 0]
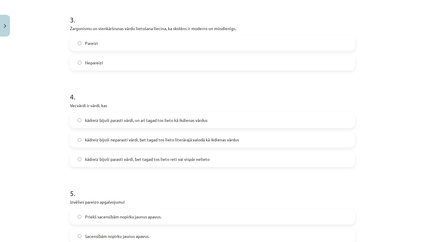
click at [242, 157] on label "kādreiz bijuši parasti vārdi, bet tagad tos lieto reti vai vispār nelieto" at bounding box center [212, 159] width 284 height 15
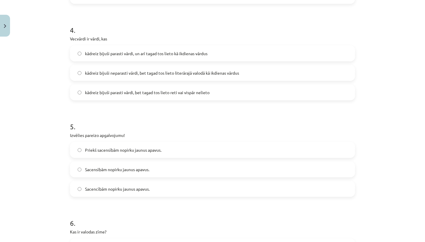
scroll to position [390, 0]
click at [251, 171] on label "Sacensībām nopirku jaunus apavus." at bounding box center [212, 169] width 284 height 15
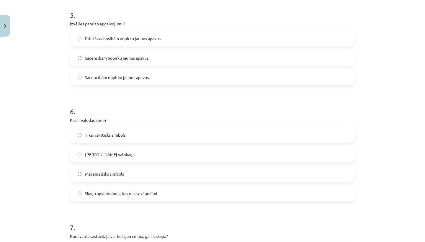
scroll to position [505, 0]
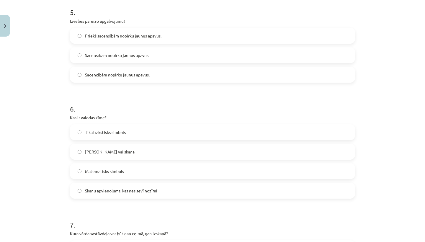
click at [295, 185] on label "Skaņu apvienojums, kas nes sevī nozīmi" at bounding box center [212, 190] width 284 height 15
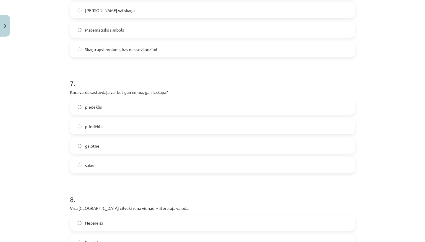
scroll to position [647, 0]
click at [265, 113] on label "piedēklis" at bounding box center [212, 106] width 284 height 15
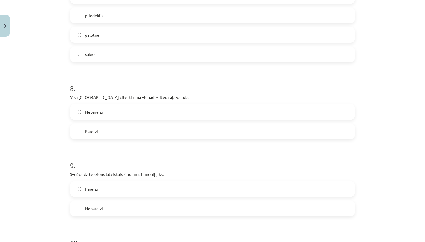
scroll to position [757, 0]
click at [261, 115] on label "Nepareizi" at bounding box center [212, 112] width 284 height 15
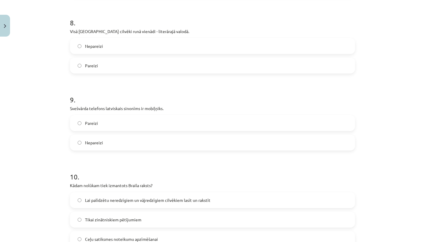
scroll to position [824, 0]
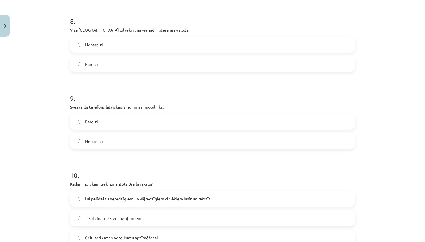
click at [249, 132] on div "Pareizi Nepareizi" at bounding box center [212, 131] width 285 height 35
click at [244, 141] on label "Nepareizi" at bounding box center [212, 141] width 284 height 15
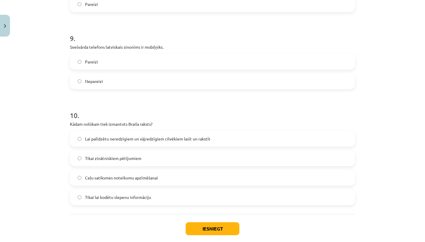
scroll to position [885, 0]
click at [291, 138] on label "Lai palīdzētu neredzīgiem un vājredzīgiem cilvēkiem lasīt un rakstīt" at bounding box center [212, 138] width 284 height 15
click at [217, 222] on button "Iesniegt" at bounding box center [212, 227] width 54 height 13
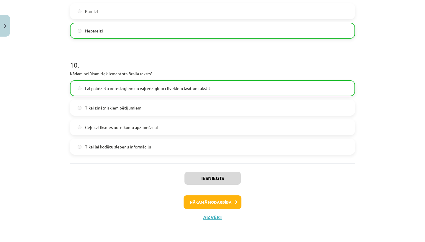
scroll to position [935, 0]
click at [223, 196] on button "Nākamā nodarbība" at bounding box center [212, 202] width 58 height 14
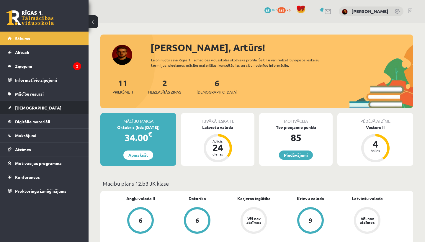
click at [37, 103] on link "[DEMOGRAPHIC_DATA]" at bounding box center [44, 108] width 73 height 14
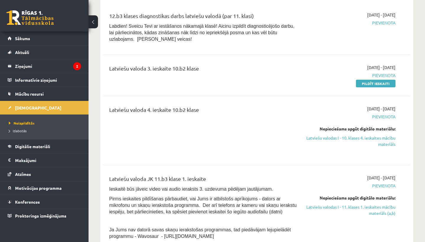
scroll to position [75, 0]
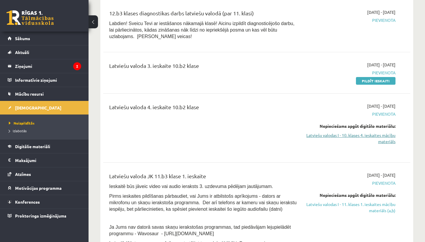
click at [377, 143] on link "Latviešu valodas I - 10. klases 4. ieskaites mācību materiāls" at bounding box center [350, 138] width 89 height 12
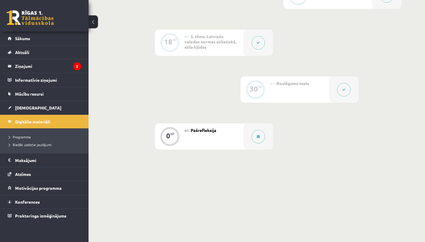
scroll to position [370, 0]
click at [260, 139] on button at bounding box center [258, 137] width 14 height 14
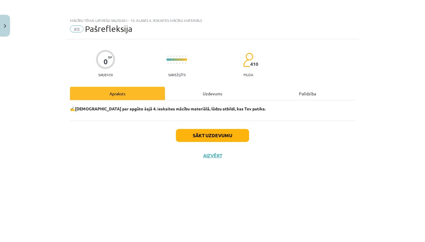
click at [239, 133] on button "Sākt uzdevumu" at bounding box center [212, 135] width 73 height 13
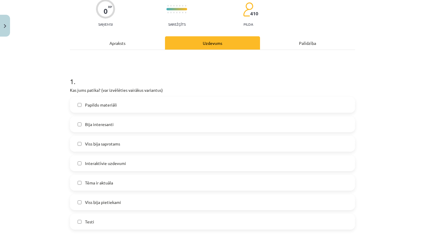
scroll to position [52, 0]
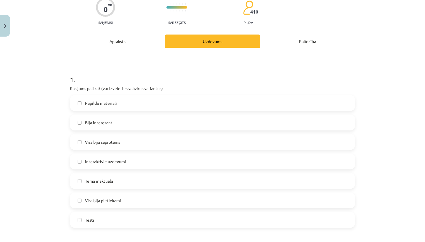
click at [225, 145] on label "Viss bija saprotams" at bounding box center [212, 141] width 284 height 15
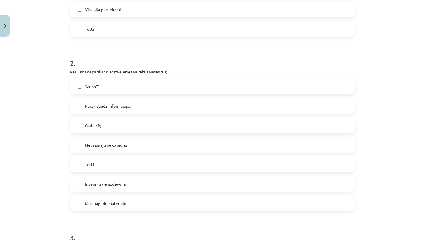
scroll to position [244, 0]
click at [207, 110] on label "Pārāk daudz informācijas" at bounding box center [212, 105] width 284 height 15
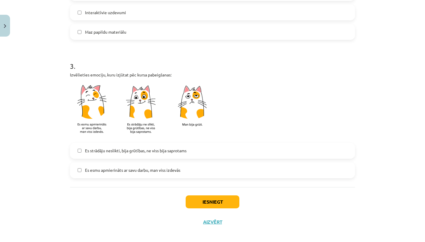
scroll to position [415, 0]
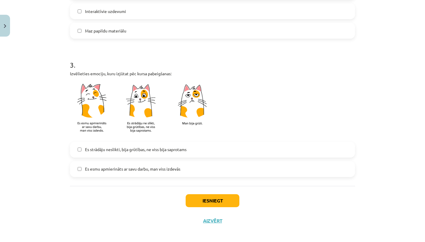
click at [183, 172] on label "Es esmu apmierināts ar savu darbu, man viss izdevās" at bounding box center [212, 169] width 284 height 15
click at [204, 198] on button "Iesniegt" at bounding box center [212, 200] width 54 height 13
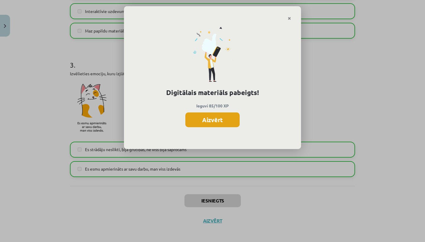
click at [197, 118] on button "Aizvērt" at bounding box center [212, 119] width 54 height 15
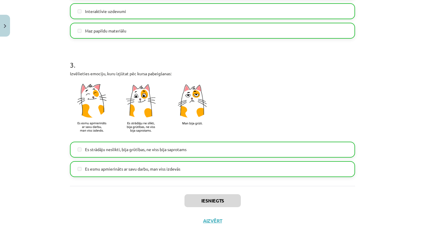
click at [212, 221] on button "Aizvērt" at bounding box center [212, 221] width 22 height 6
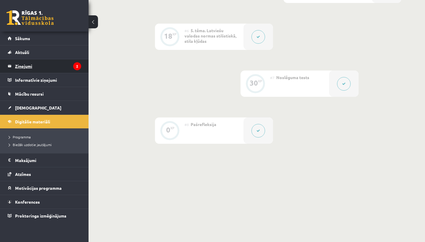
click at [54, 64] on legend "Ziņojumi 2" at bounding box center [48, 66] width 66 height 14
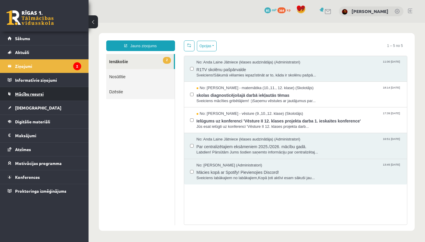
click at [45, 100] on link "Mācību resursi" at bounding box center [44, 94] width 73 height 14
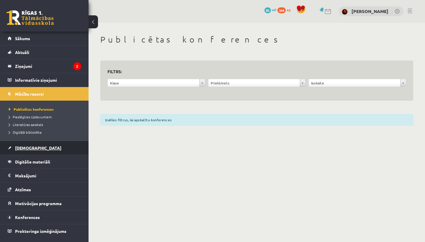
click at [44, 145] on link "[DEMOGRAPHIC_DATA]" at bounding box center [44, 148] width 73 height 14
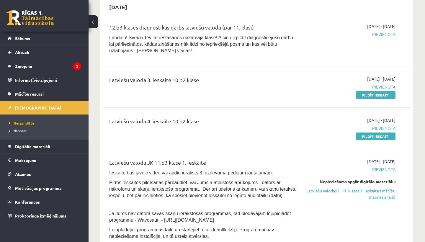
scroll to position [61, 0]
